Goal: Task Accomplishment & Management: Manage account settings

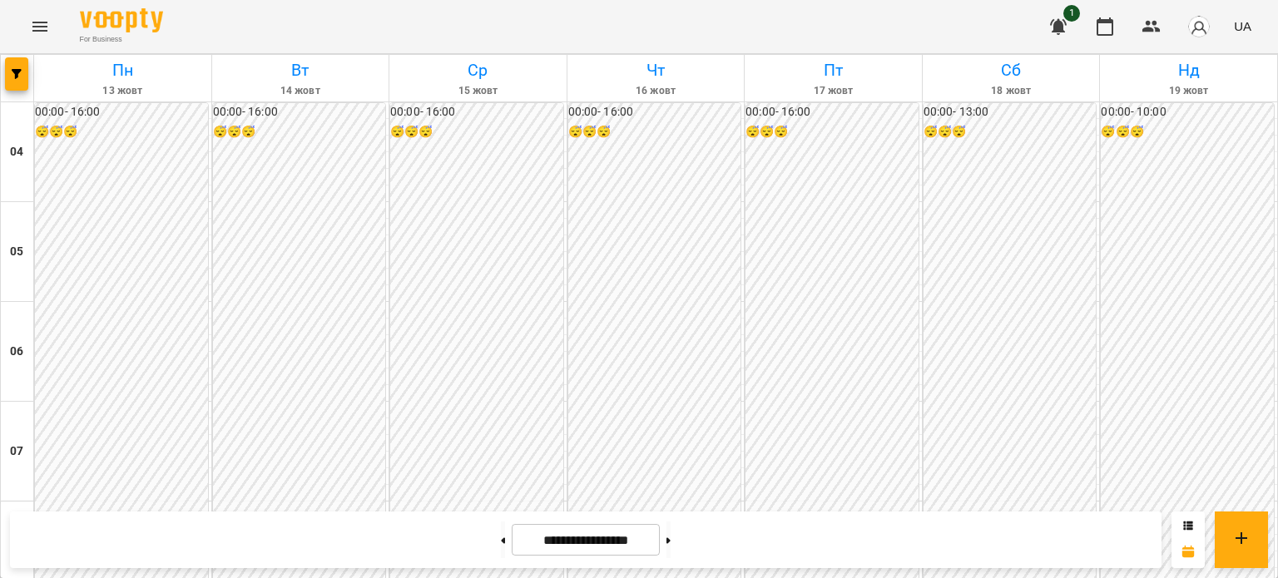
scroll to position [1185, 0]
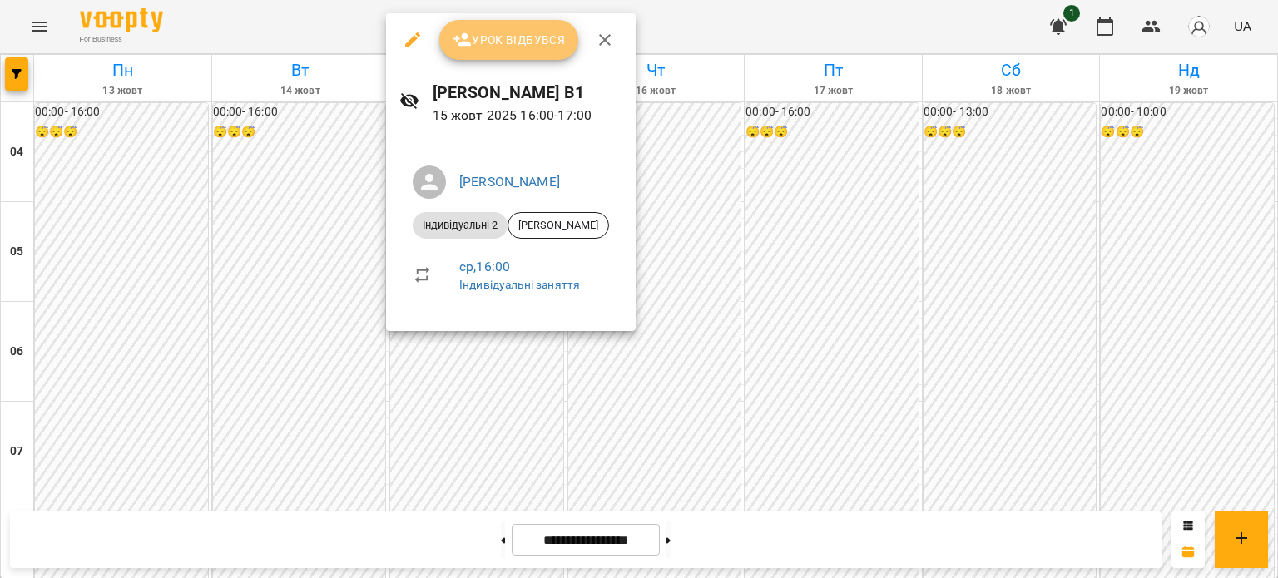
click at [513, 37] on span "Урок відбувся" at bounding box center [509, 40] width 113 height 20
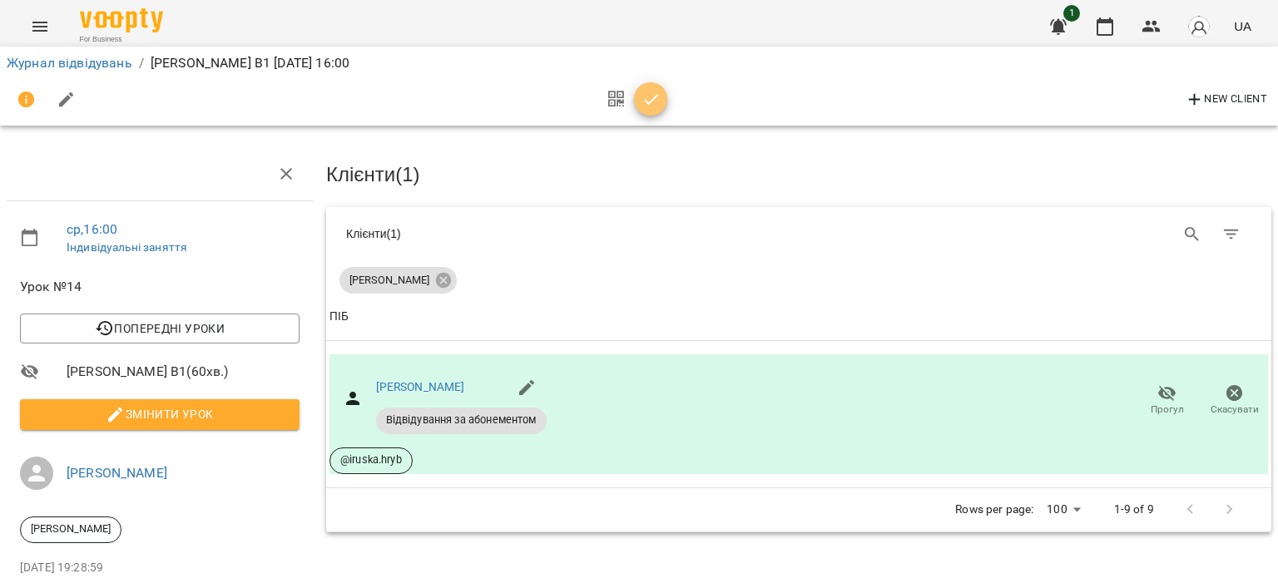
click at [652, 98] on icon "button" at bounding box center [651, 99] width 14 height 11
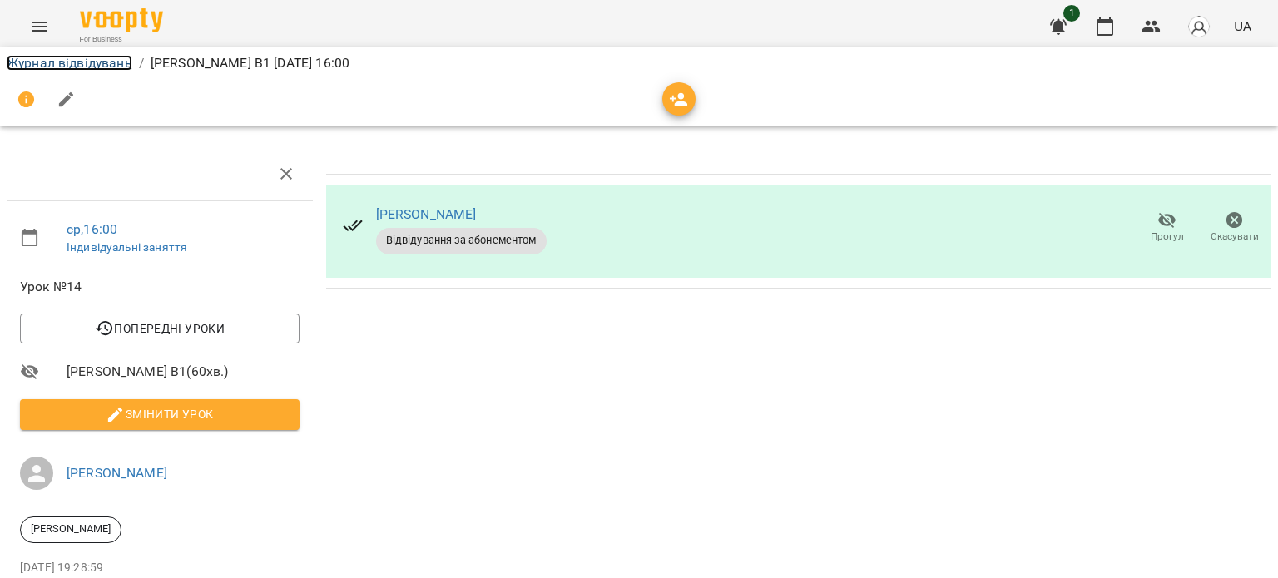
click at [86, 60] on link "Журнал відвідувань" at bounding box center [70, 63] width 126 height 16
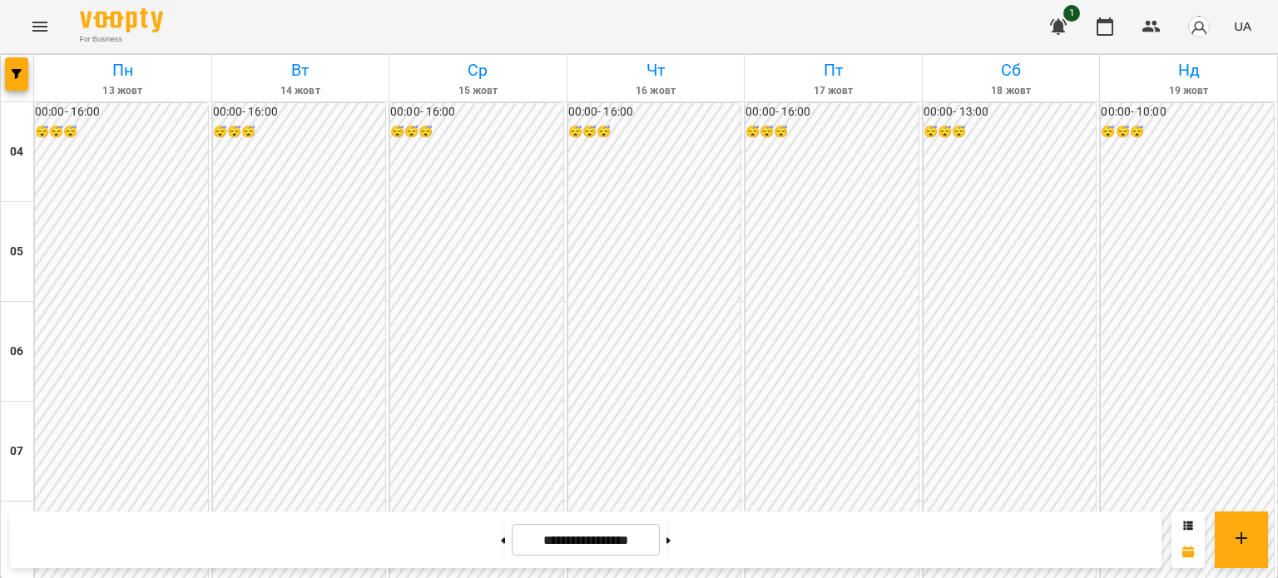
scroll to position [1022, 0]
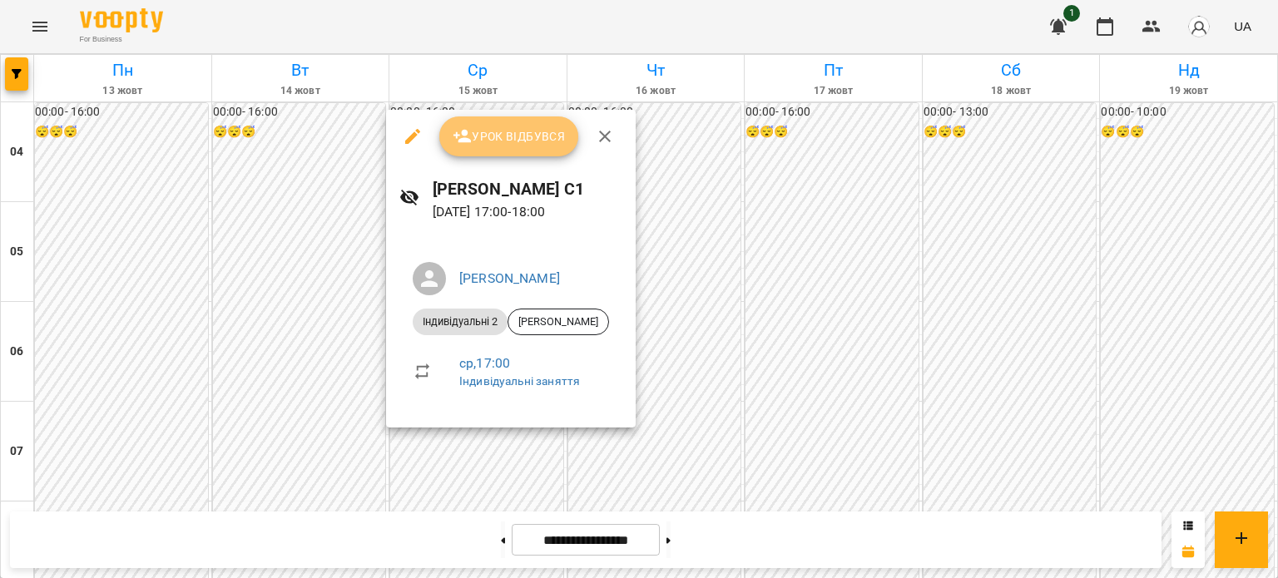
click at [486, 132] on span "Урок відбувся" at bounding box center [509, 136] width 113 height 20
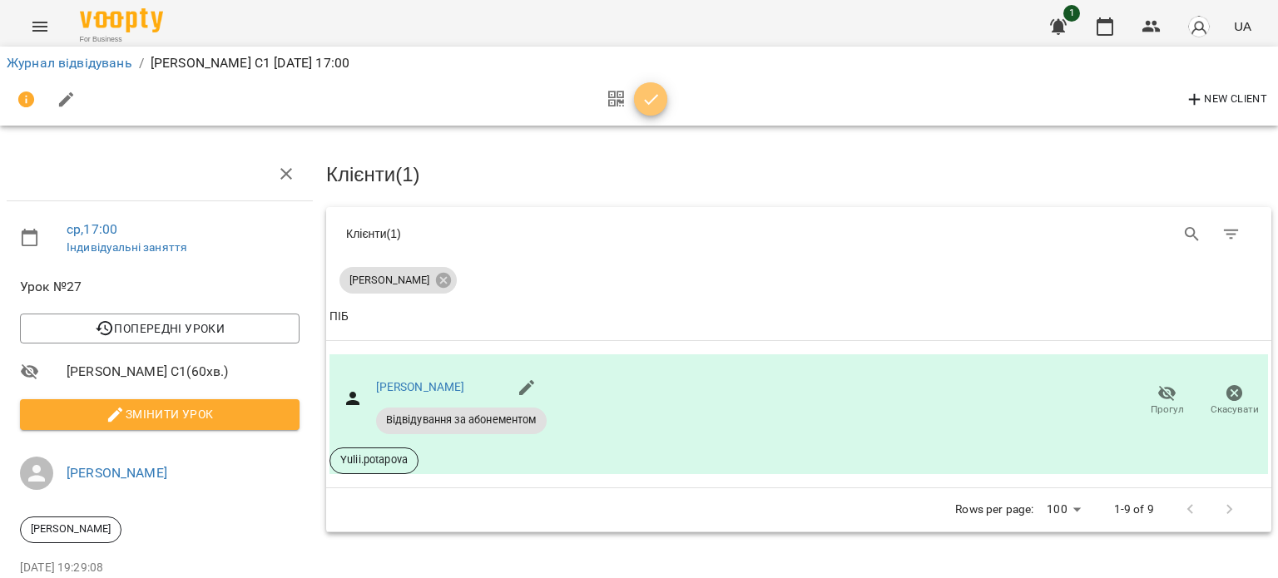
click at [651, 92] on icon "button" at bounding box center [651, 100] width 20 height 20
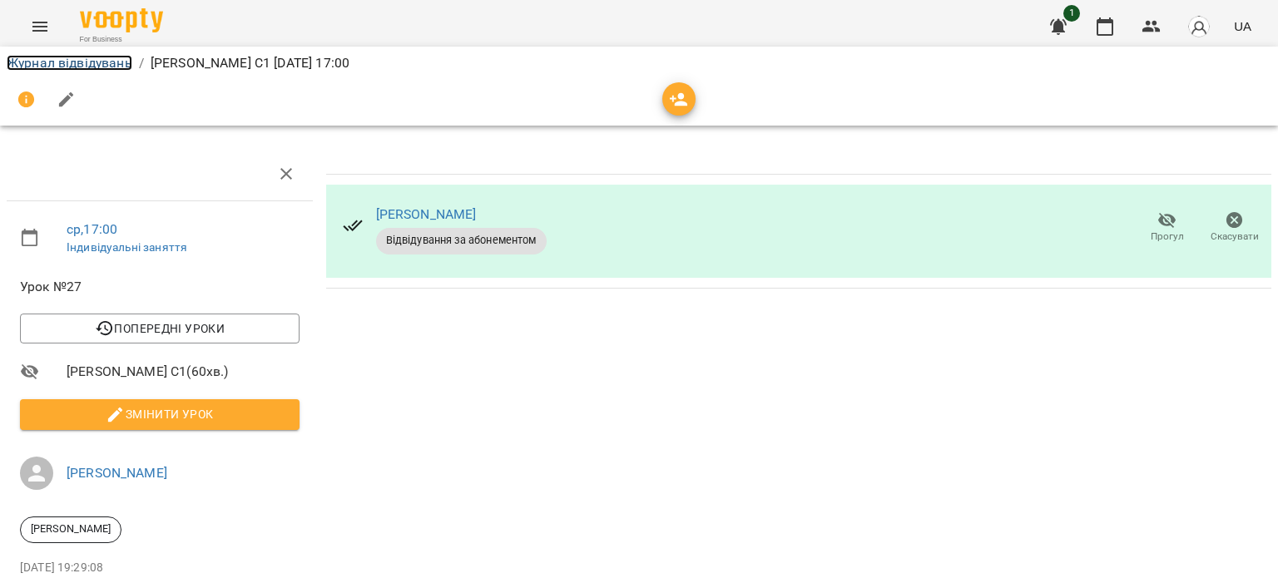
click at [114, 59] on link "Журнал відвідувань" at bounding box center [70, 63] width 126 height 16
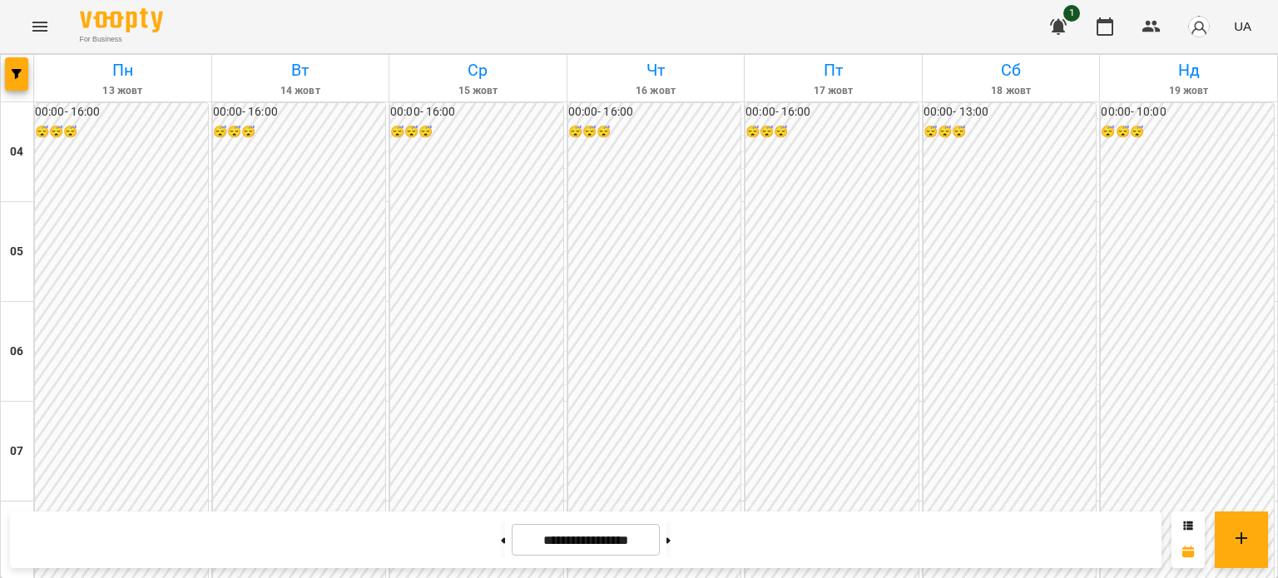
scroll to position [1321, 0]
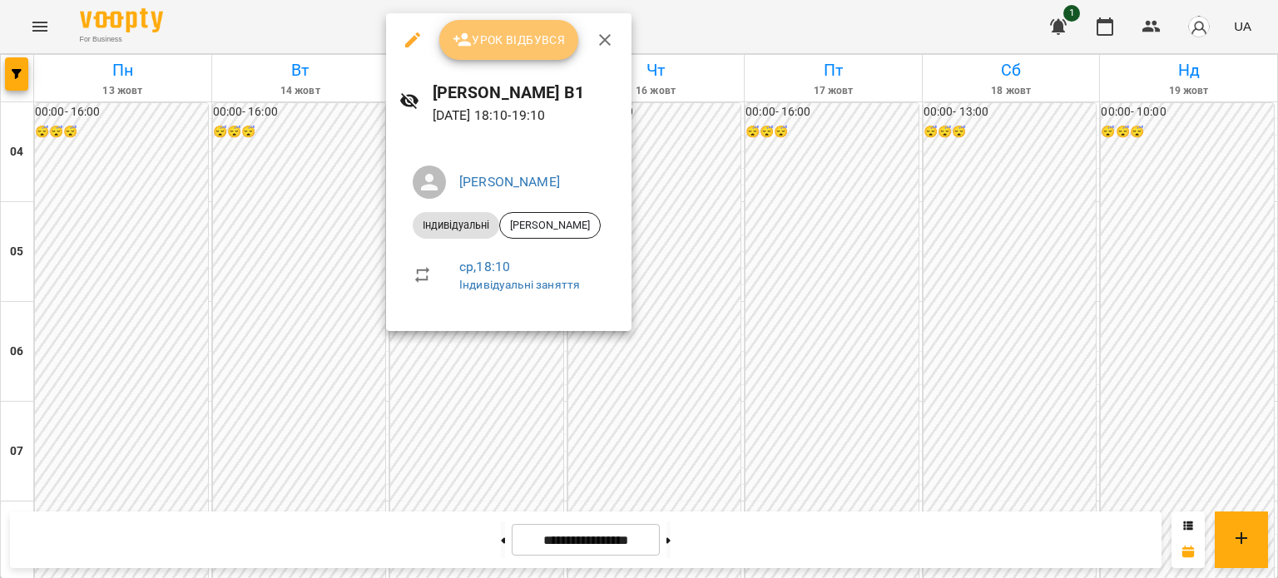
click at [521, 51] on button "Урок відбувся" at bounding box center [509, 40] width 140 height 40
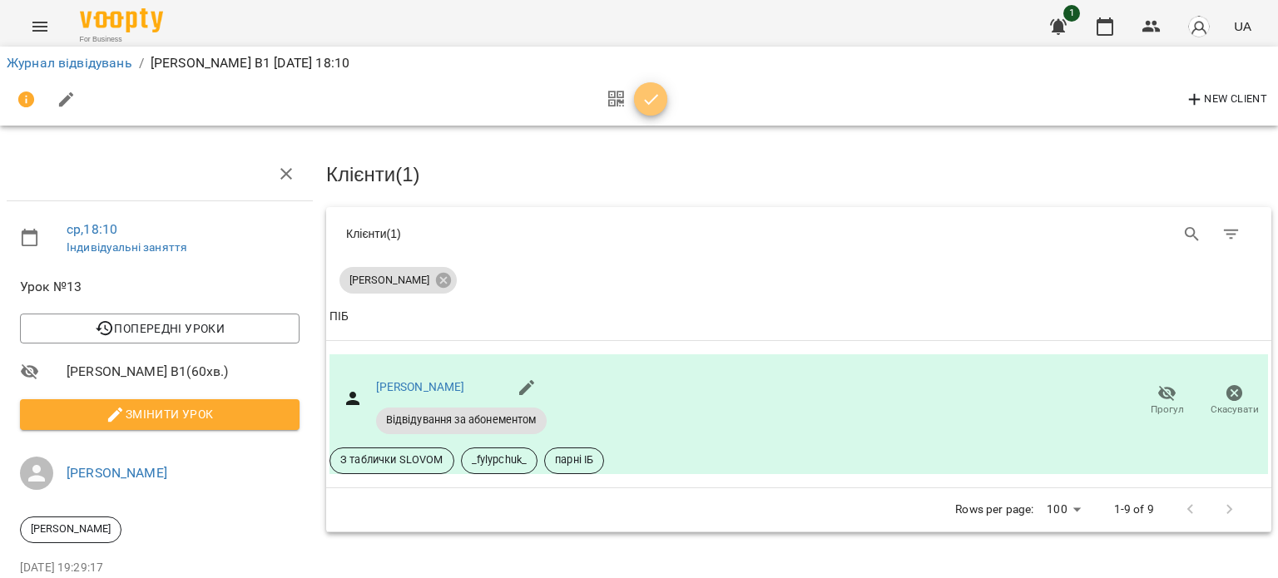
click at [652, 111] on button "button" at bounding box center [650, 98] width 33 height 33
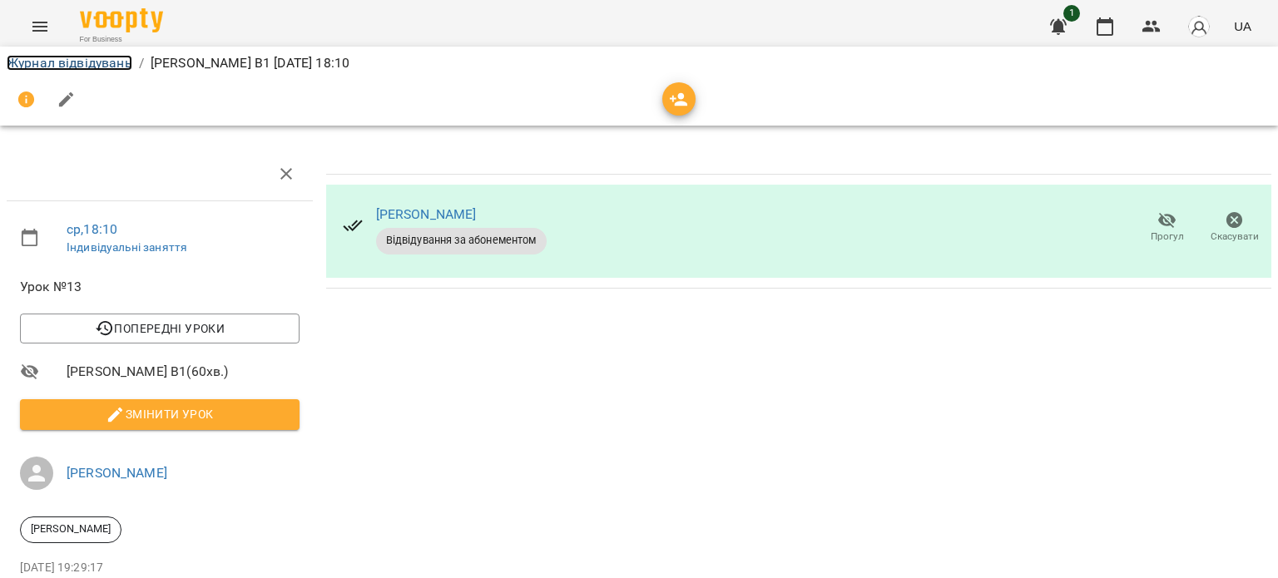
click at [23, 63] on link "Журнал відвідувань" at bounding box center [70, 63] width 126 height 16
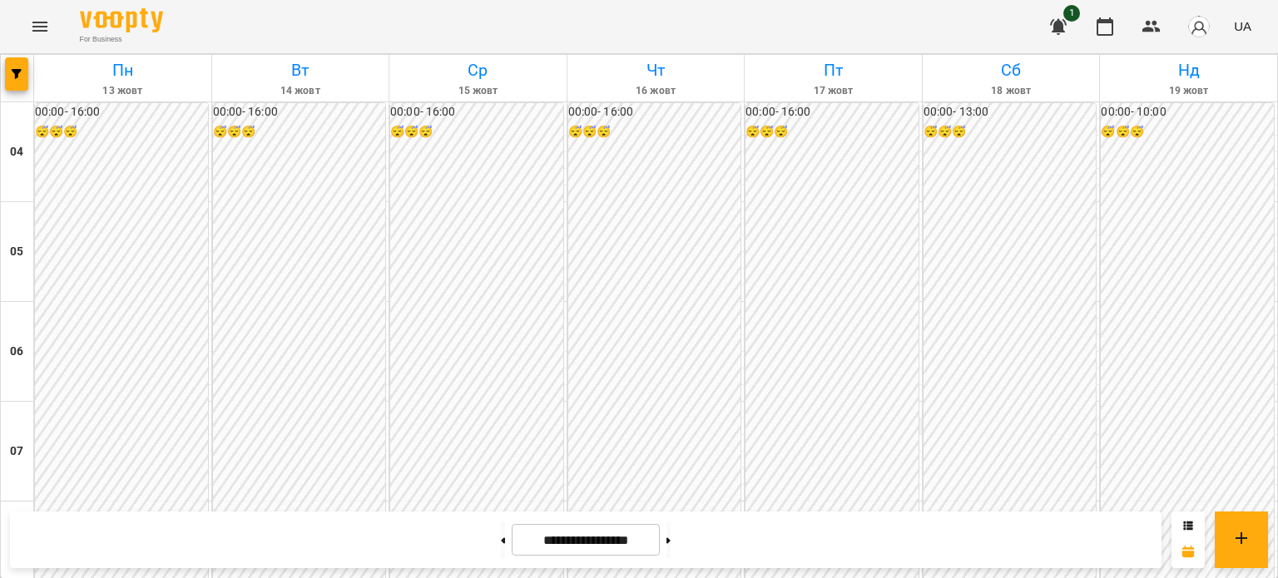
scroll to position [1240, 0]
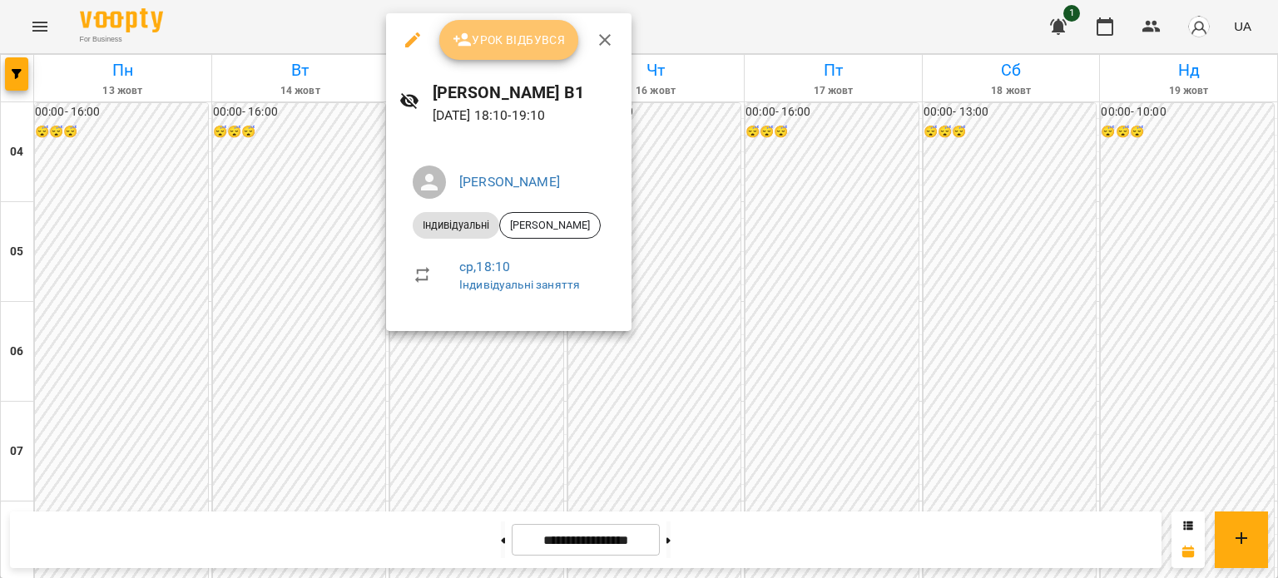
click at [523, 47] on span "Урок відбувся" at bounding box center [509, 40] width 113 height 20
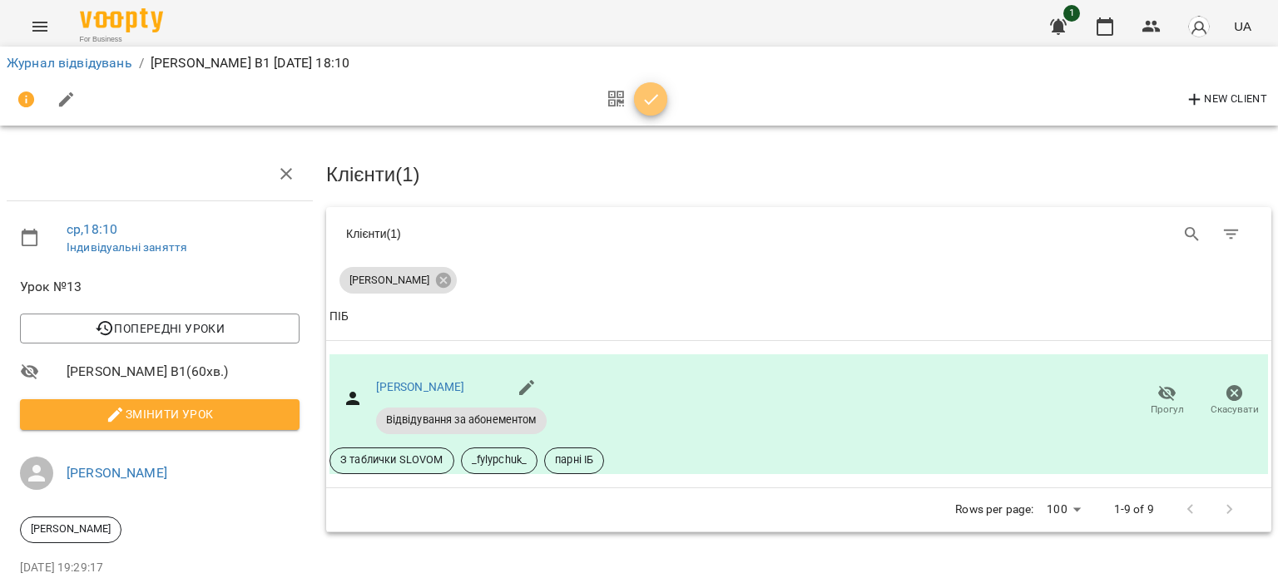
click at [644, 106] on icon "button" at bounding box center [651, 100] width 20 height 20
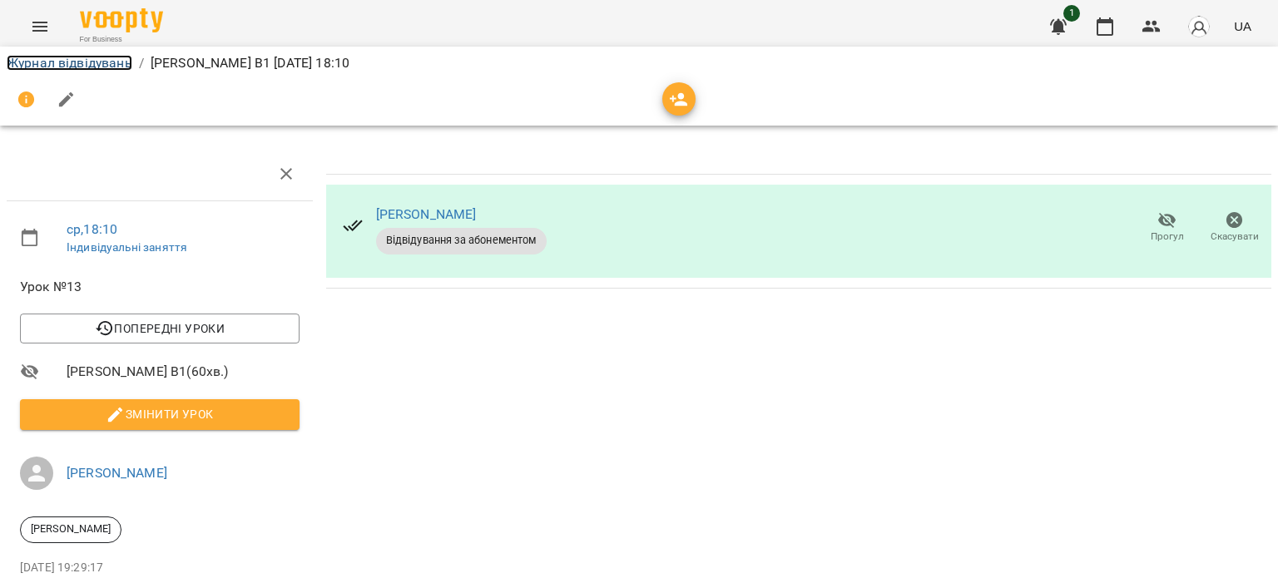
click at [52, 67] on link "Журнал відвідувань" at bounding box center [70, 63] width 126 height 16
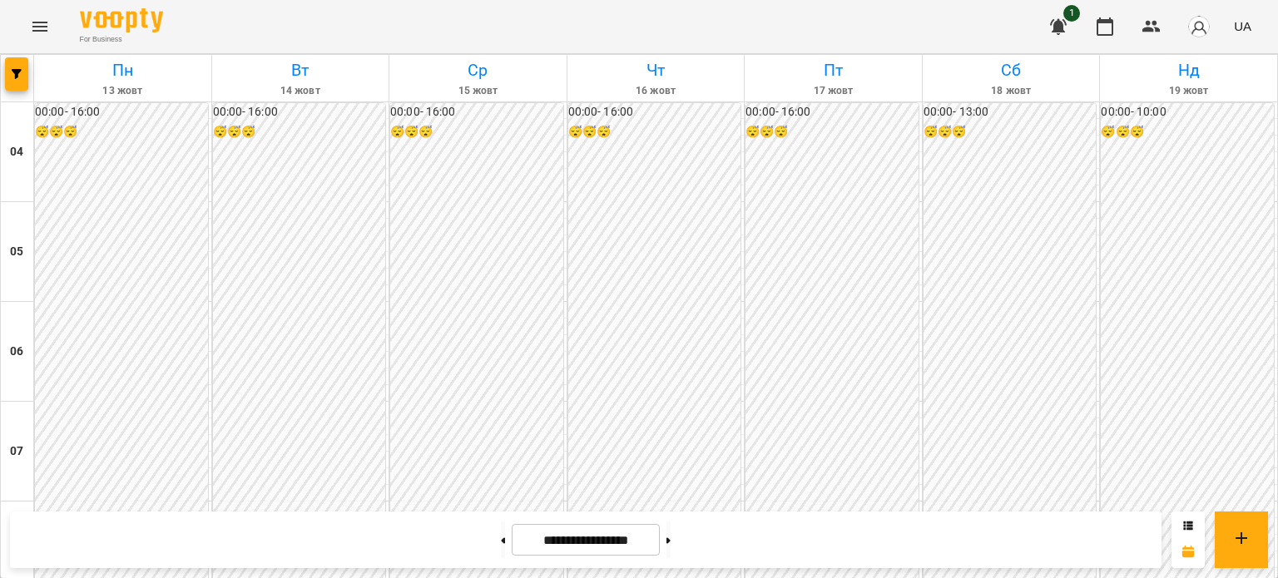
scroll to position [1481, 0]
